Goal: Task Accomplishment & Management: Complete application form

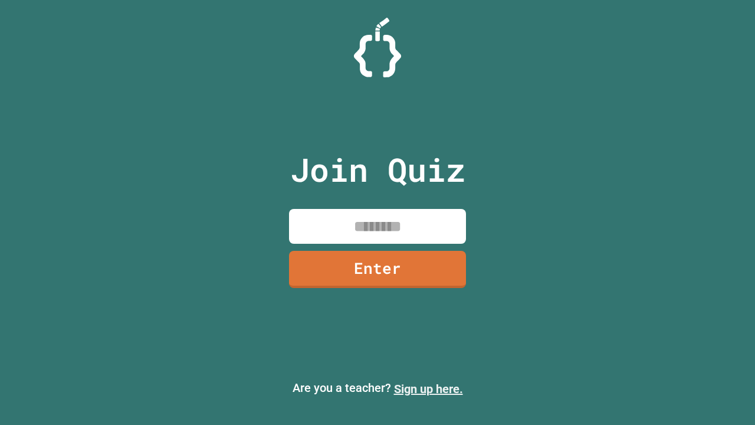
click at [428, 389] on link "Sign up here." at bounding box center [428, 389] width 69 height 14
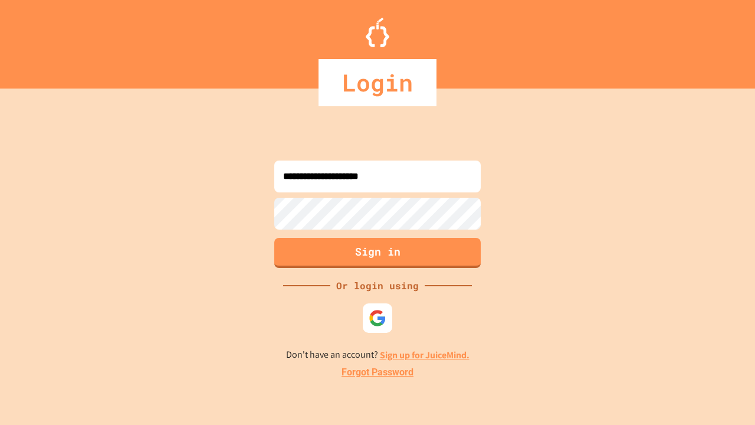
type input "**********"
